Goal: Information Seeking & Learning: Check status

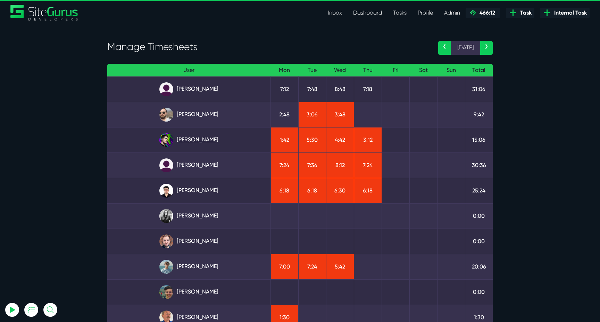
click at [205, 144] on link "[PERSON_NAME]" at bounding box center [189, 140] width 152 height 14
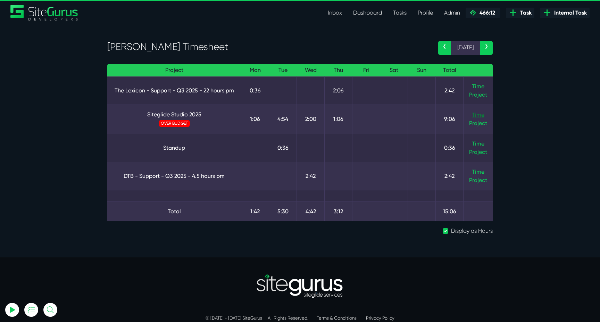
click at [482, 114] on link "Time" at bounding box center [478, 115] width 13 height 7
click at [188, 112] on link "Siteglide Studio 2025" at bounding box center [174, 114] width 123 height 8
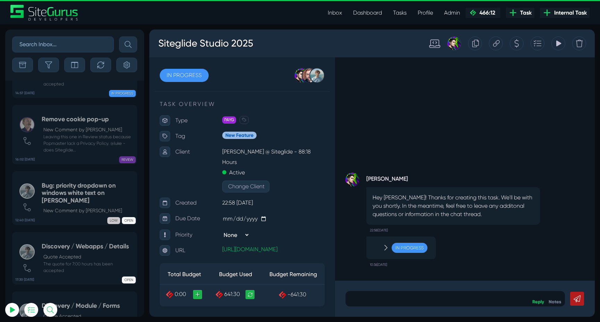
scroll to position [-1739, 0]
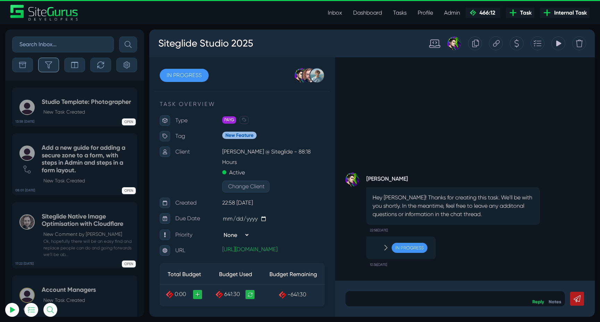
click at [50, 61] on button "button" at bounding box center [48, 65] width 21 height 15
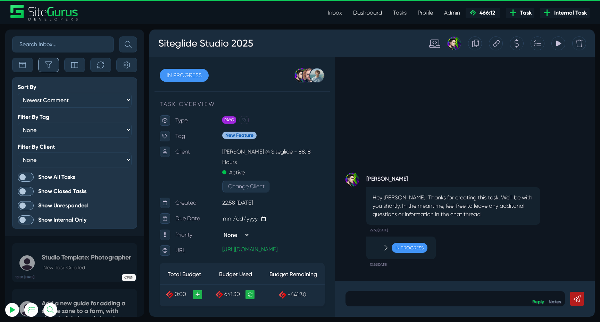
scroll to position [-1895, 0]
click at [34, 174] on label "Show All Tasks" at bounding box center [75, 177] width 114 height 9
click at [0, 0] on input "Show All Tasks" at bounding box center [0, 0] width 0 height 0
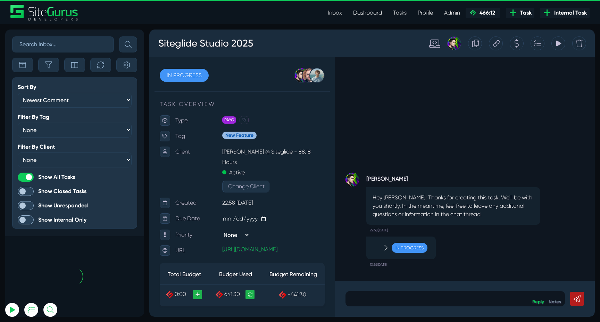
click at [28, 175] on span at bounding box center [26, 177] width 16 height 9
click at [0, 0] on input "Show All Tasks" at bounding box center [0, 0] width 0 height 0
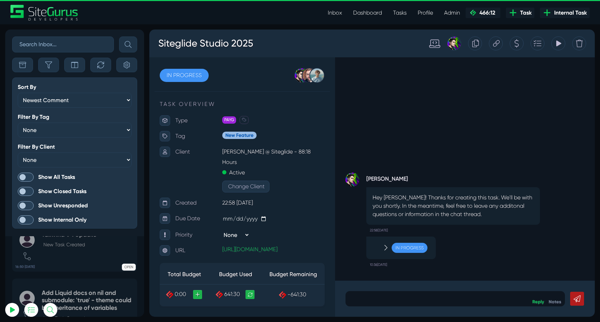
click at [28, 175] on span at bounding box center [26, 177] width 16 height 9
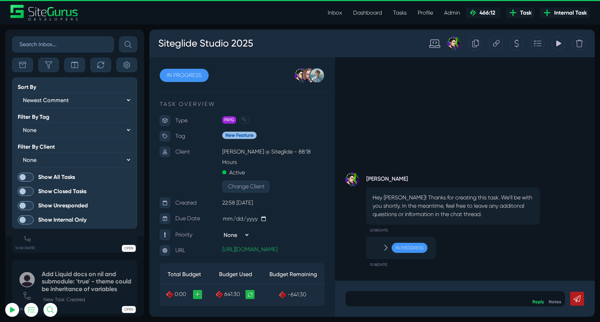
click at [0, 0] on input "Show All Tasks" at bounding box center [0, 0] width 0 height 0
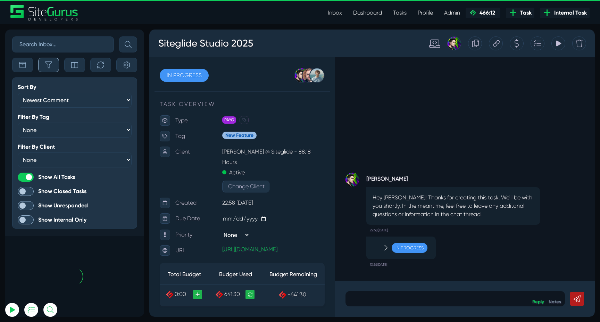
click at [49, 67] on icon "button" at bounding box center [48, 64] width 7 height 7
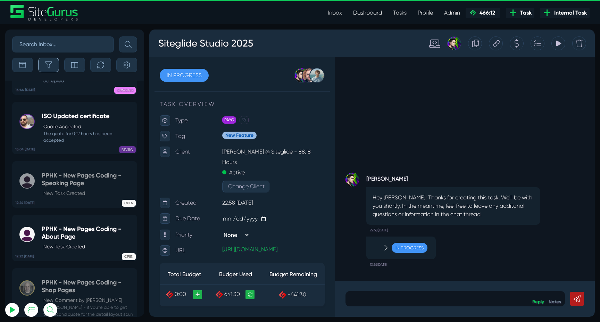
scroll to position [-28078, 0]
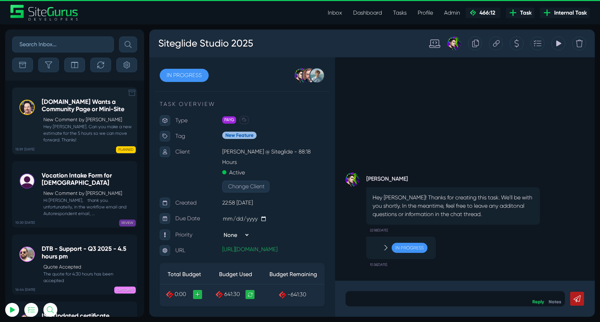
click at [64, 118] on p "New Comment by [PERSON_NAME]" at bounding box center [88, 119] width 90 height 7
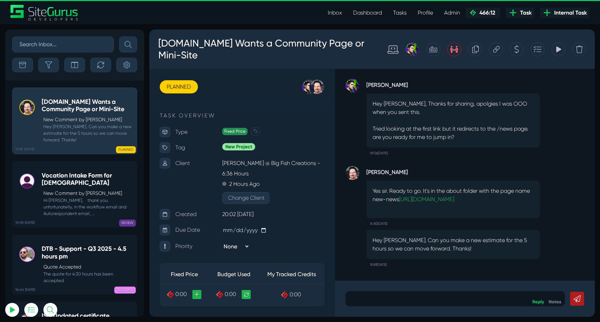
click at [496, 51] on icon at bounding box center [496, 49] width 7 height 7
click at [87, 174] on h5 "Vocation Intake Form for [DEMOGRAPHIC_DATA]" at bounding box center [88, 179] width 92 height 15
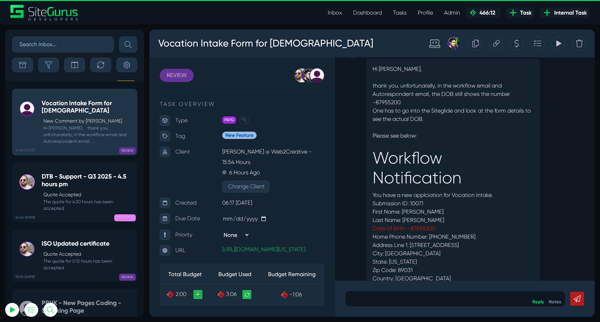
scroll to position [-482, 0]
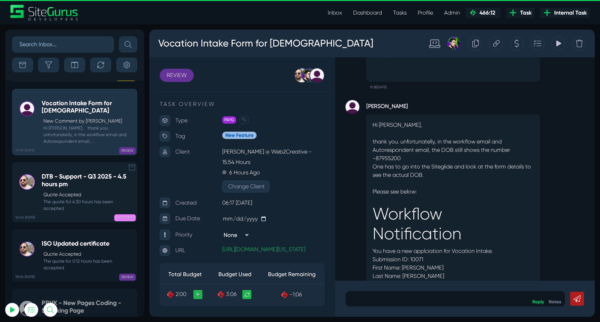
click at [71, 178] on h5 "DTB - Support - Q3 2025 - 4.5 hours pm" at bounding box center [88, 180] width 92 height 15
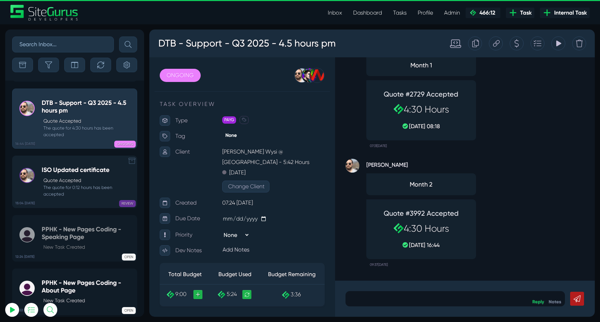
click at [73, 184] on small "The quote for 0:12 hours has been accepted" at bounding box center [88, 190] width 92 height 13
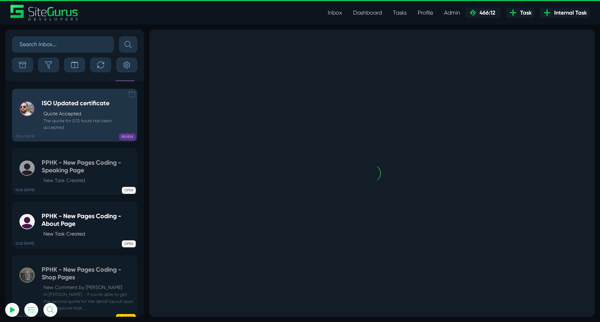
click at [73, 185] on div "OPEN" at bounding box center [100, 188] width 69 height 7
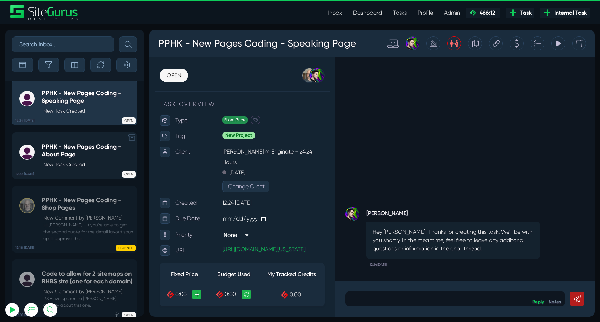
click at [72, 165] on p "New Task Created" at bounding box center [88, 164] width 90 height 7
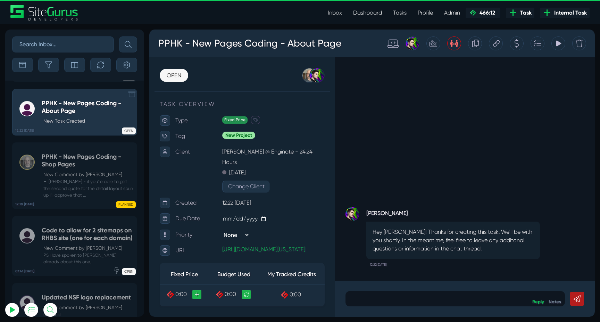
click at [72, 165] on h5 "PPHK - New Pages Coding - Shop Pages" at bounding box center [88, 160] width 92 height 15
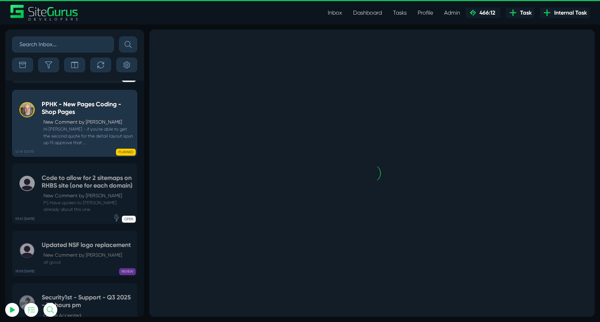
scroll to position [-27697, 0]
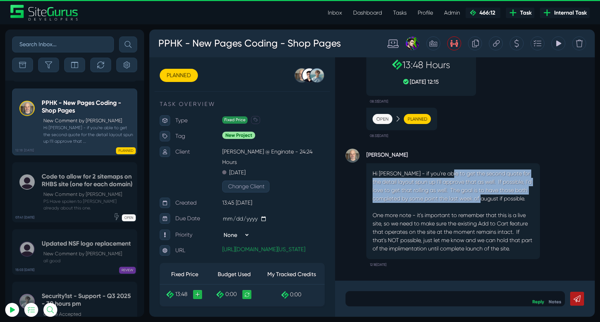
drag, startPoint x: 446, startPoint y: 174, endPoint x: 503, endPoint y: 199, distance: 61.9
click at [503, 199] on p "Hi [PERSON_NAME] - if you're able to get the second quote for the detail layout…" at bounding box center [453, 211] width 161 height 83
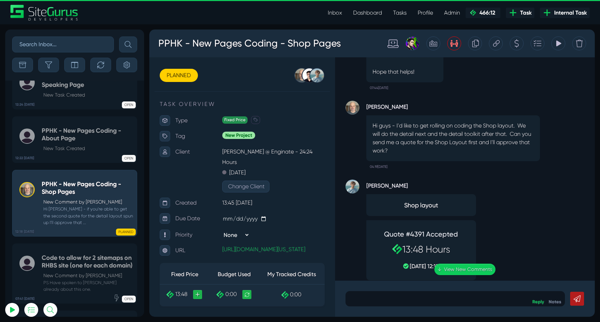
scroll to position [0, 0]
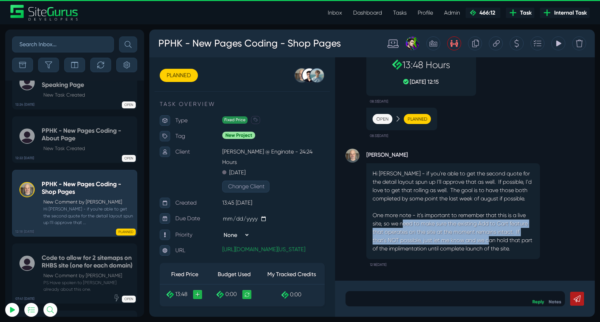
drag, startPoint x: 405, startPoint y: 226, endPoint x: 504, endPoint y: 238, distance: 99.4
click at [502, 238] on p "Hi [PERSON_NAME] - if you're able to get the second quote for the detail layout…" at bounding box center [453, 211] width 161 height 83
click at [504, 238] on p "Hi [PERSON_NAME] - if you're able to get the second quote for the detail layout…" at bounding box center [453, 211] width 161 height 83
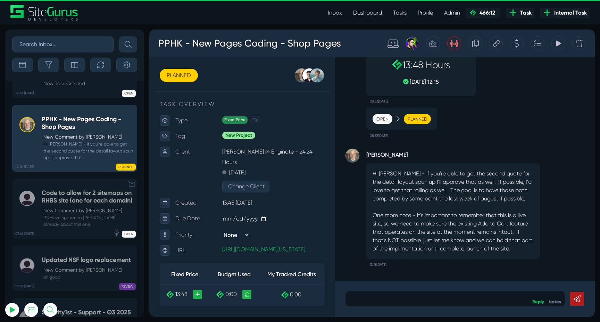
scroll to position [-27699, 0]
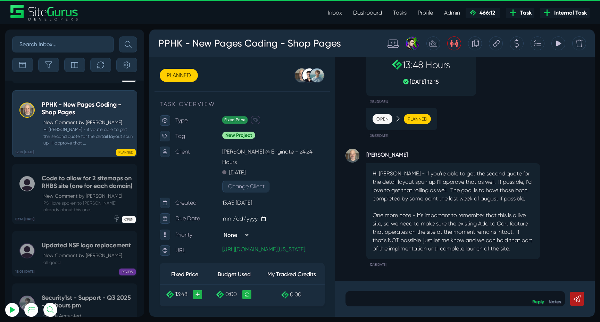
click at [411, 302] on p at bounding box center [455, 299] width 209 height 8
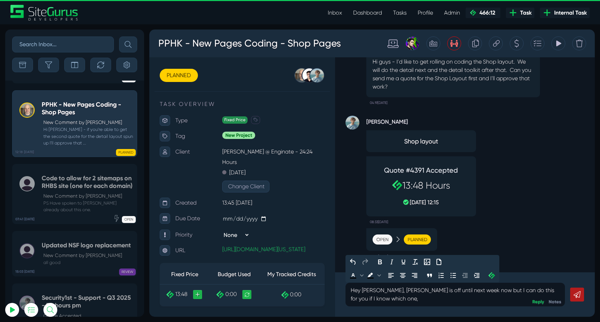
scroll to position [0, 0]
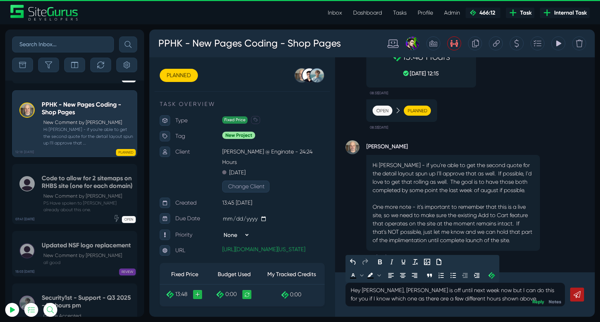
click at [447, 303] on p "Hey [PERSON_NAME], [PERSON_NAME] is off until next week now but I can do this f…" at bounding box center [455, 294] width 209 height 17
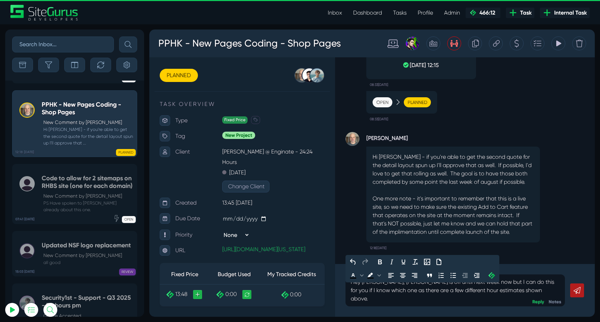
type input "[EMAIL_ADDRESS][DOMAIN_NAME]"
click at [507, 299] on p "Hey [PERSON_NAME], [PERSON_NAME] is off until next week now but I can do this f…" at bounding box center [455, 290] width 209 height 25
click at [521, 298] on p "Hey [PERSON_NAME], [PERSON_NAME] is off until next week now but I can do this f…" at bounding box center [455, 290] width 209 height 25
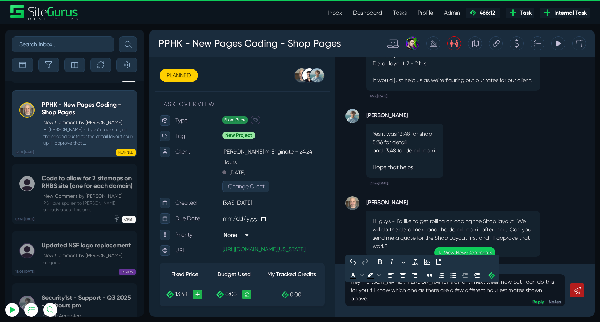
scroll to position [-275, 0]
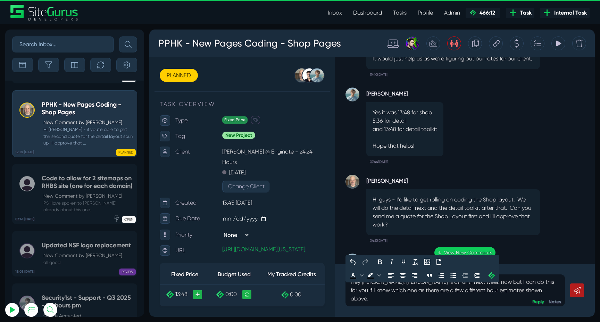
click at [513, 300] on p "Hey [PERSON_NAME], [PERSON_NAME] is off until next week now but I can do this f…" at bounding box center [455, 290] width 209 height 25
click at [579, 292] on icon at bounding box center [577, 290] width 7 height 7
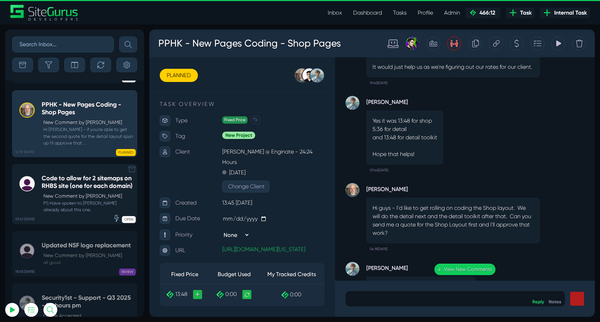
scroll to position [-337, 0]
click at [72, 190] on h5 "Code to allow for 2 sitemaps on RHBS site (one for each domain)" at bounding box center [88, 182] width 92 height 15
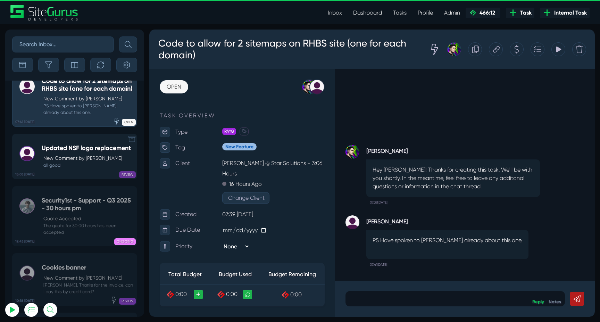
click at [82, 152] on h5 "Updated NSF logo replacement" at bounding box center [86, 149] width 89 height 8
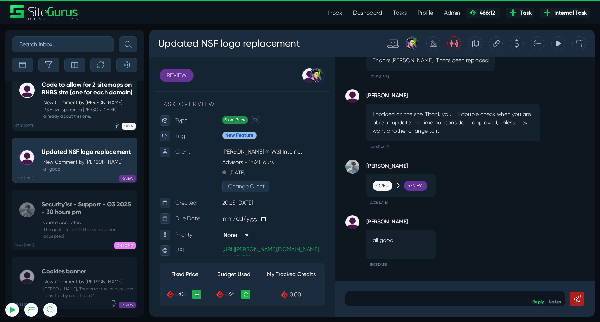
click at [88, 106] on p "New Comment by [PERSON_NAME]" at bounding box center [88, 102] width 90 height 7
